Goal: Check status: Check status

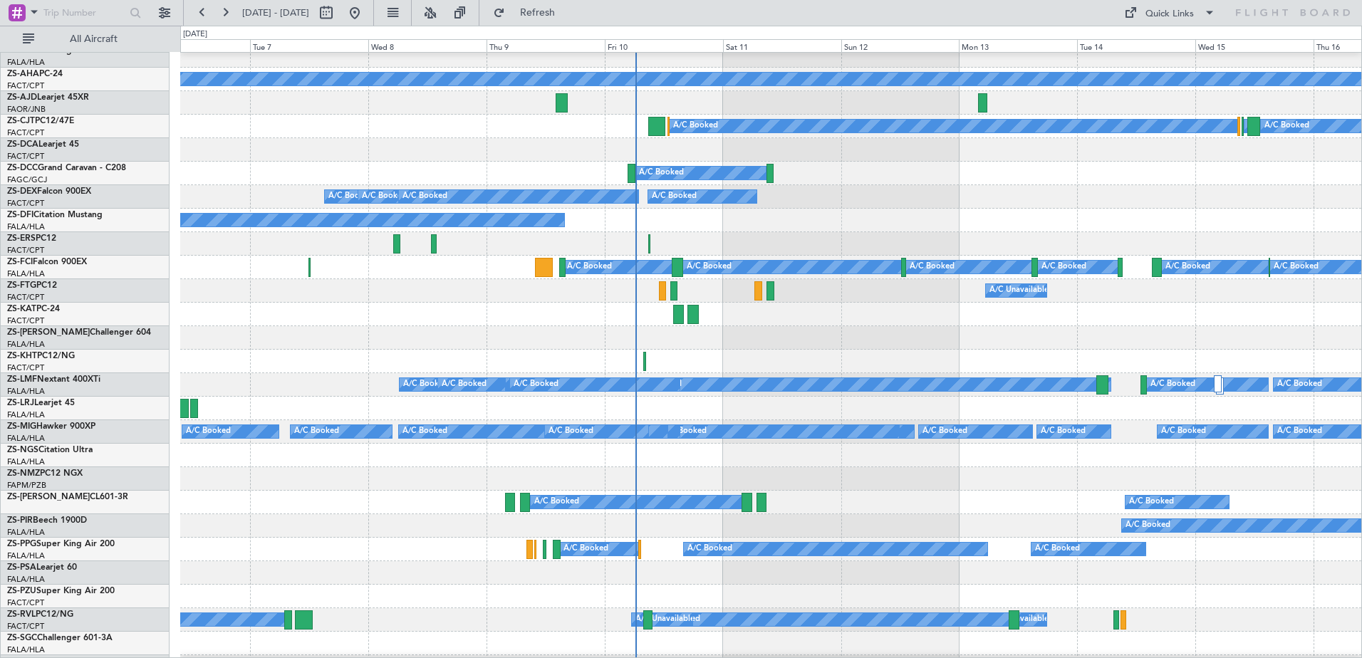
click at [796, 216] on div "A/C Unavailable" at bounding box center [770, 221] width 1181 height 24
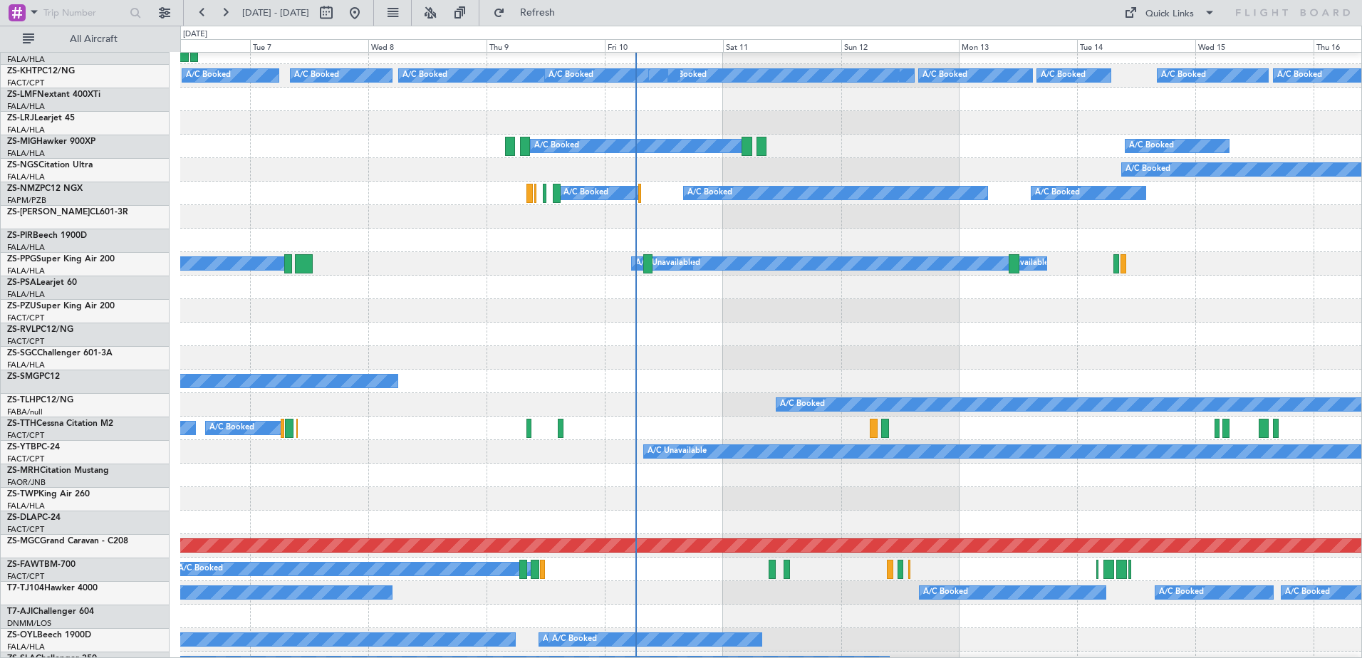
scroll to position [388, 0]
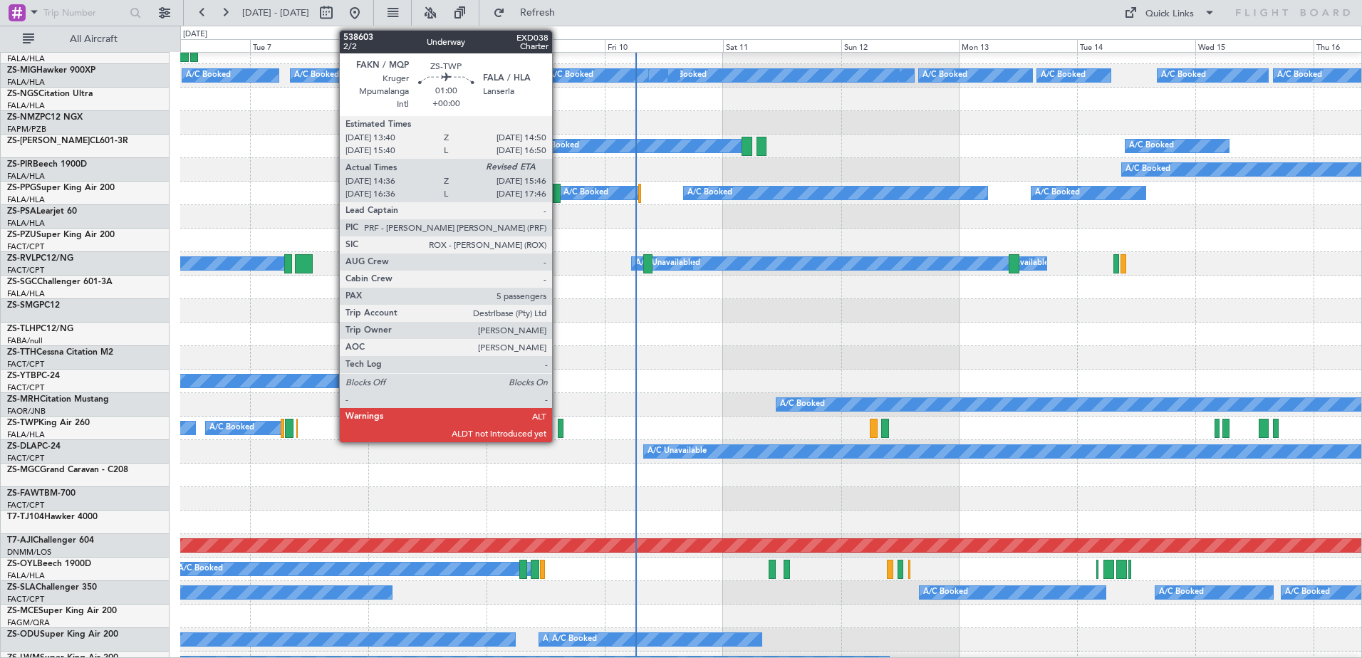
click at [559, 425] on div at bounding box center [561, 428] width 6 height 19
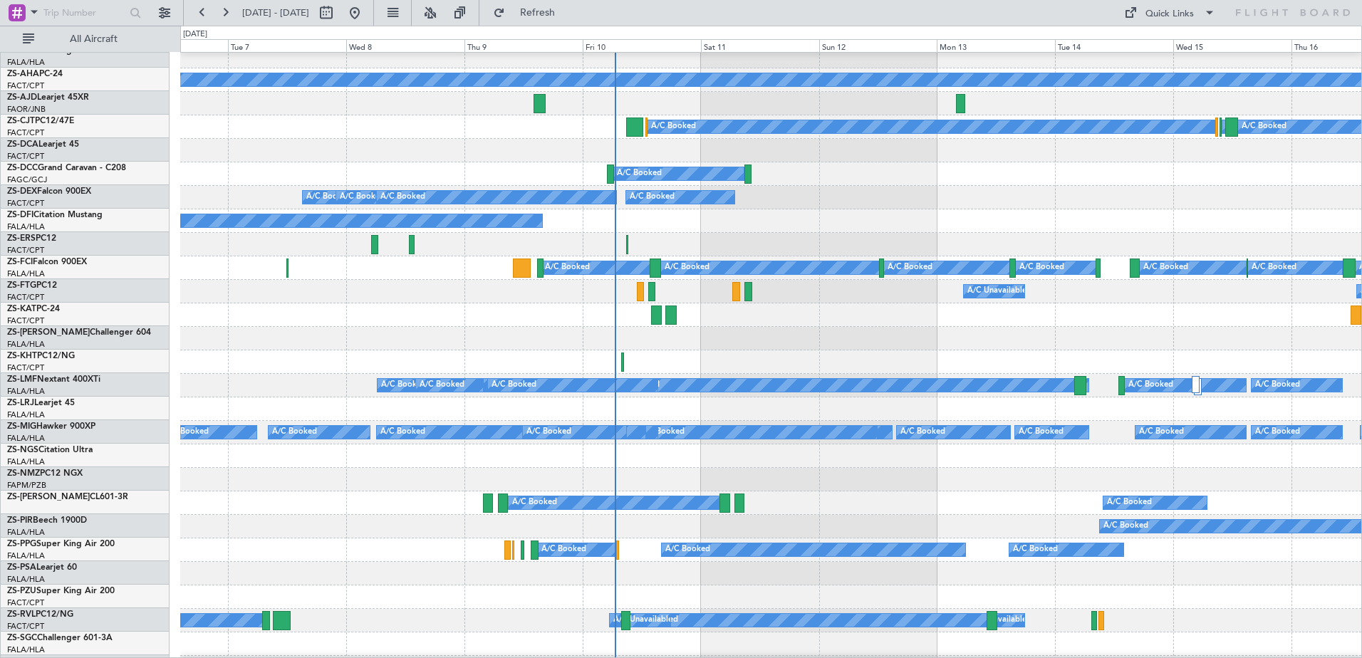
scroll to position [0, 0]
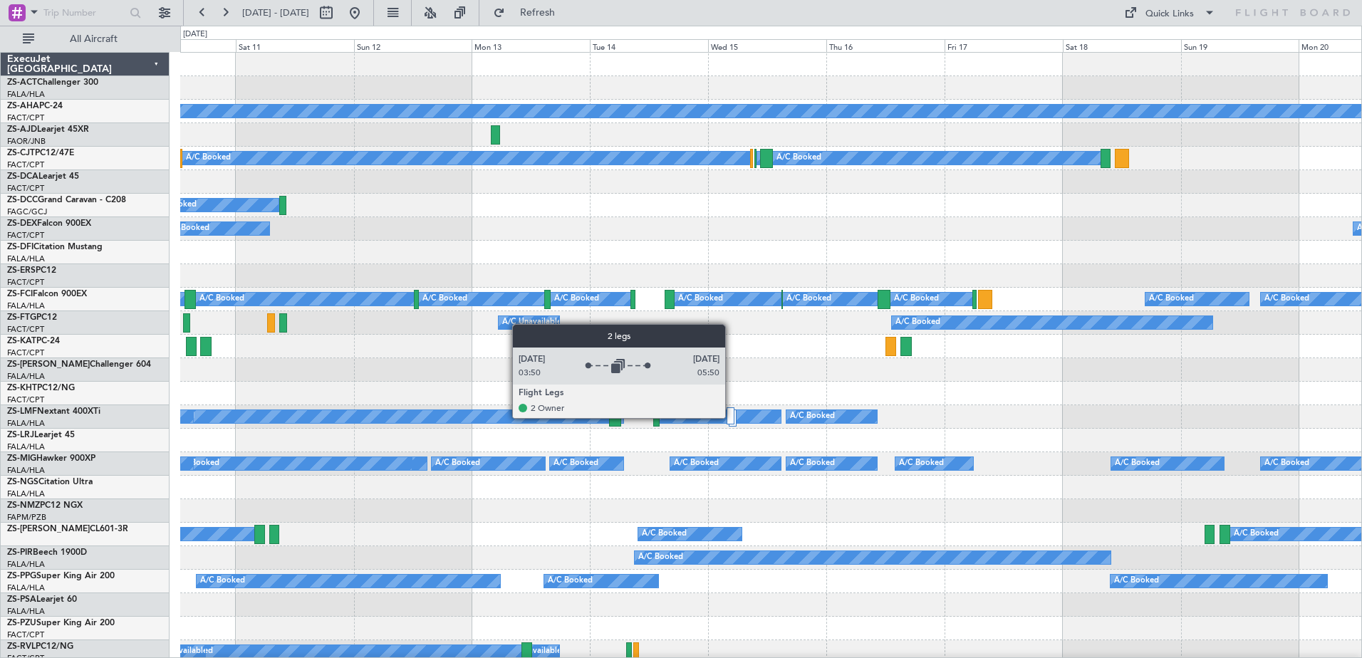
click at [732, 417] on div at bounding box center [731, 415] width 8 height 17
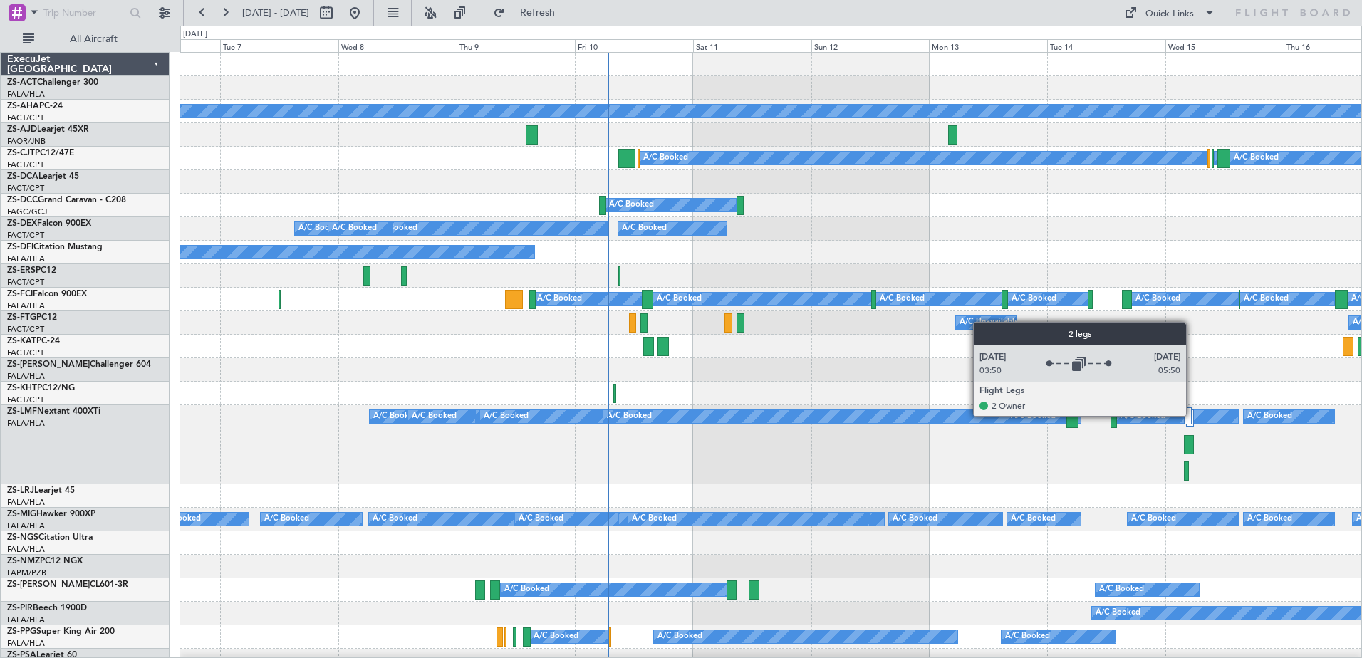
click at [1192, 415] on div at bounding box center [1190, 418] width 8 height 17
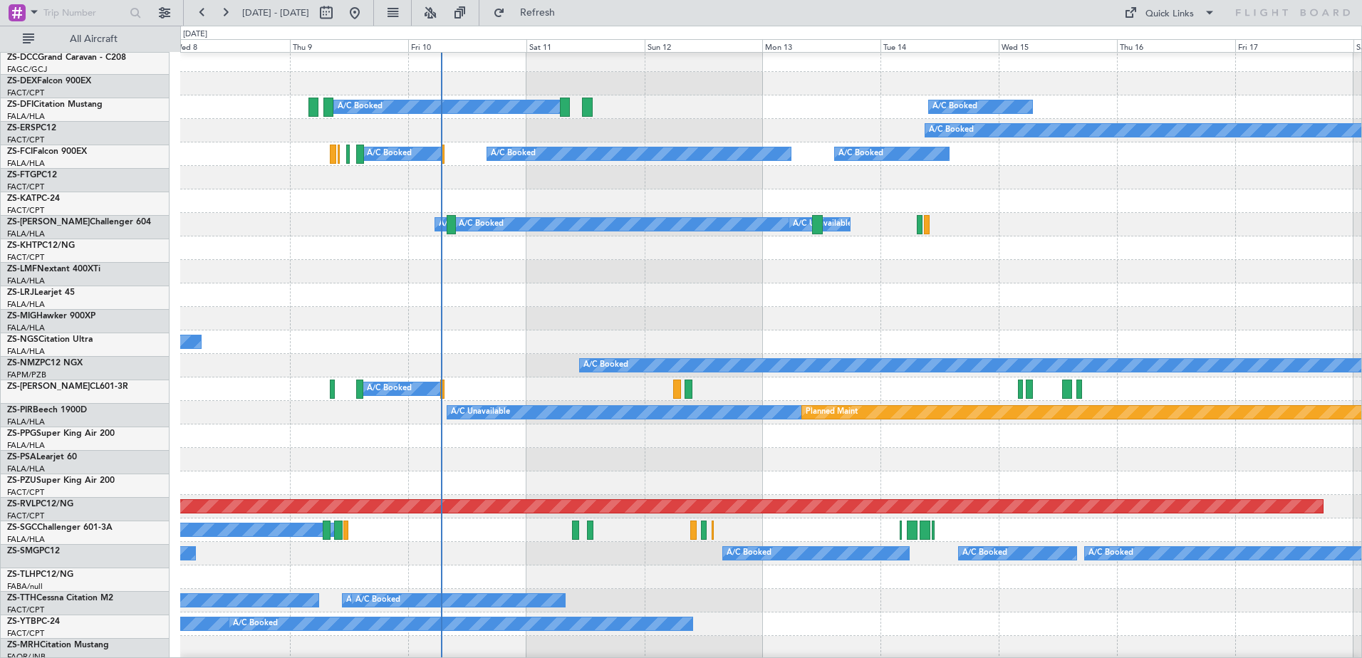
scroll to position [570, 0]
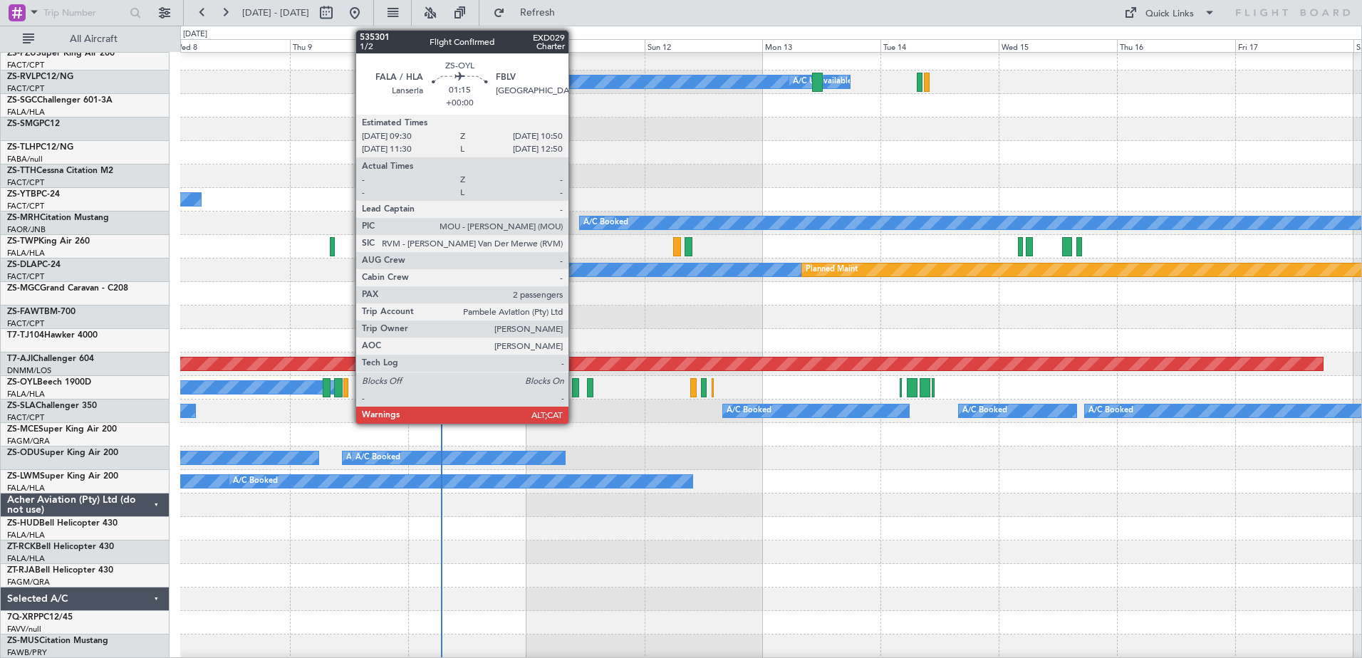
click at [575, 383] on div at bounding box center [575, 387] width 7 height 19
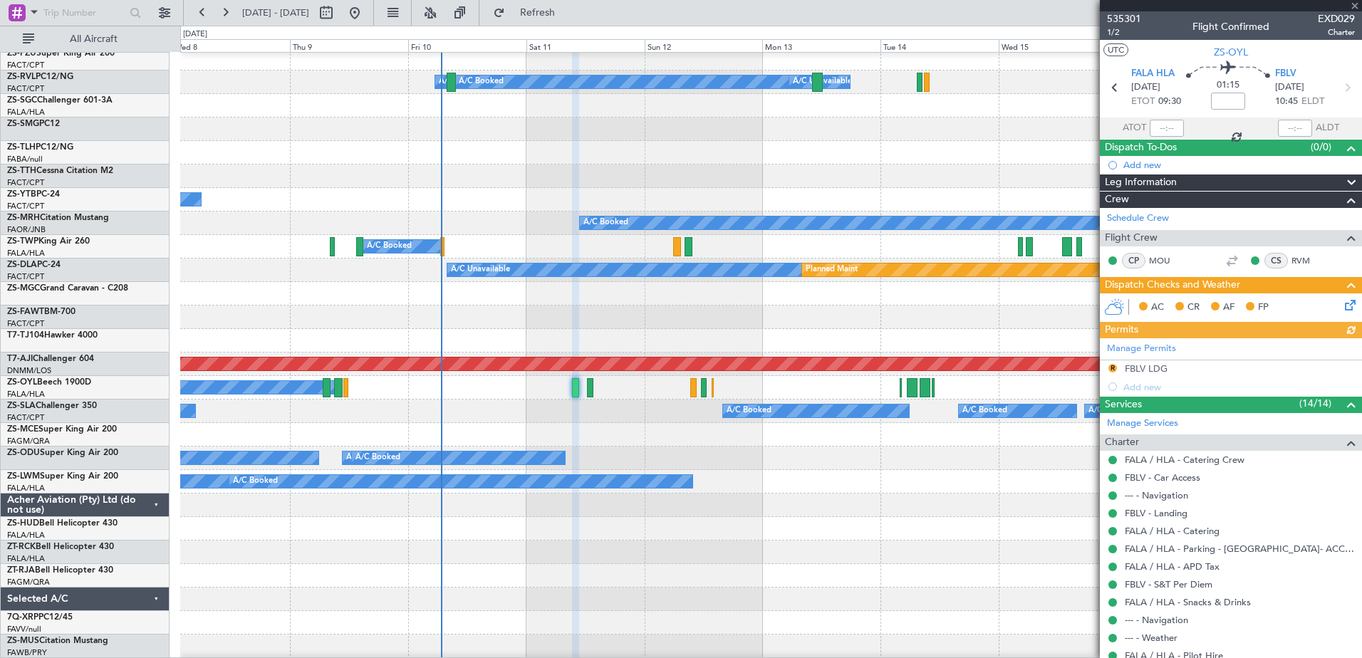
click at [1355, 2] on div at bounding box center [1231, 5] width 262 height 11
click at [1352, 4] on span at bounding box center [1355, 6] width 14 height 13
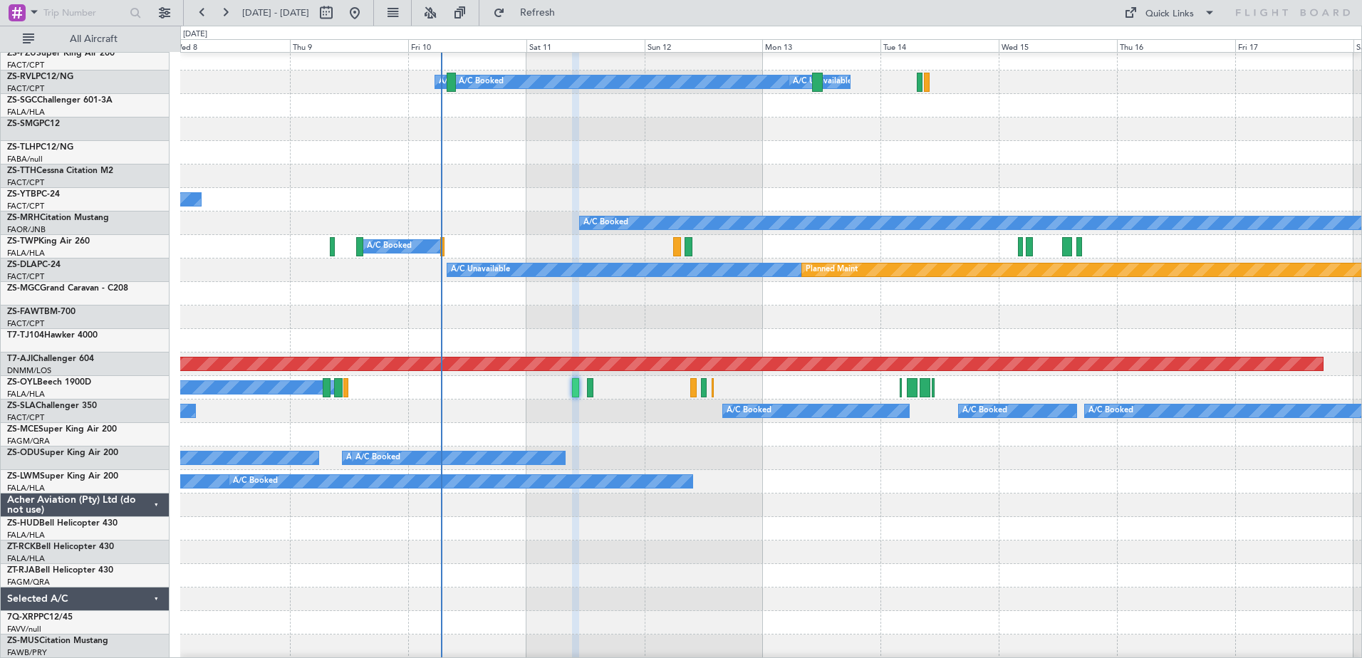
type input "0"
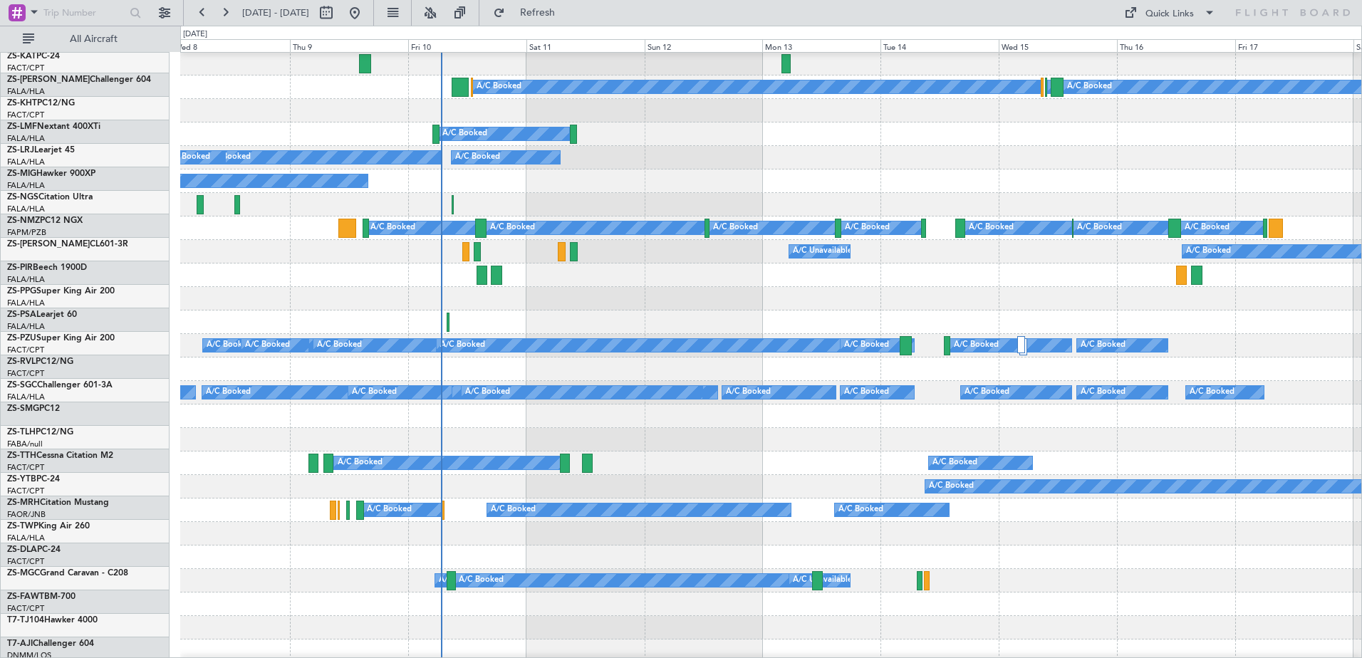
scroll to position [0, 0]
